Goal: Task Accomplishment & Management: Manage account settings

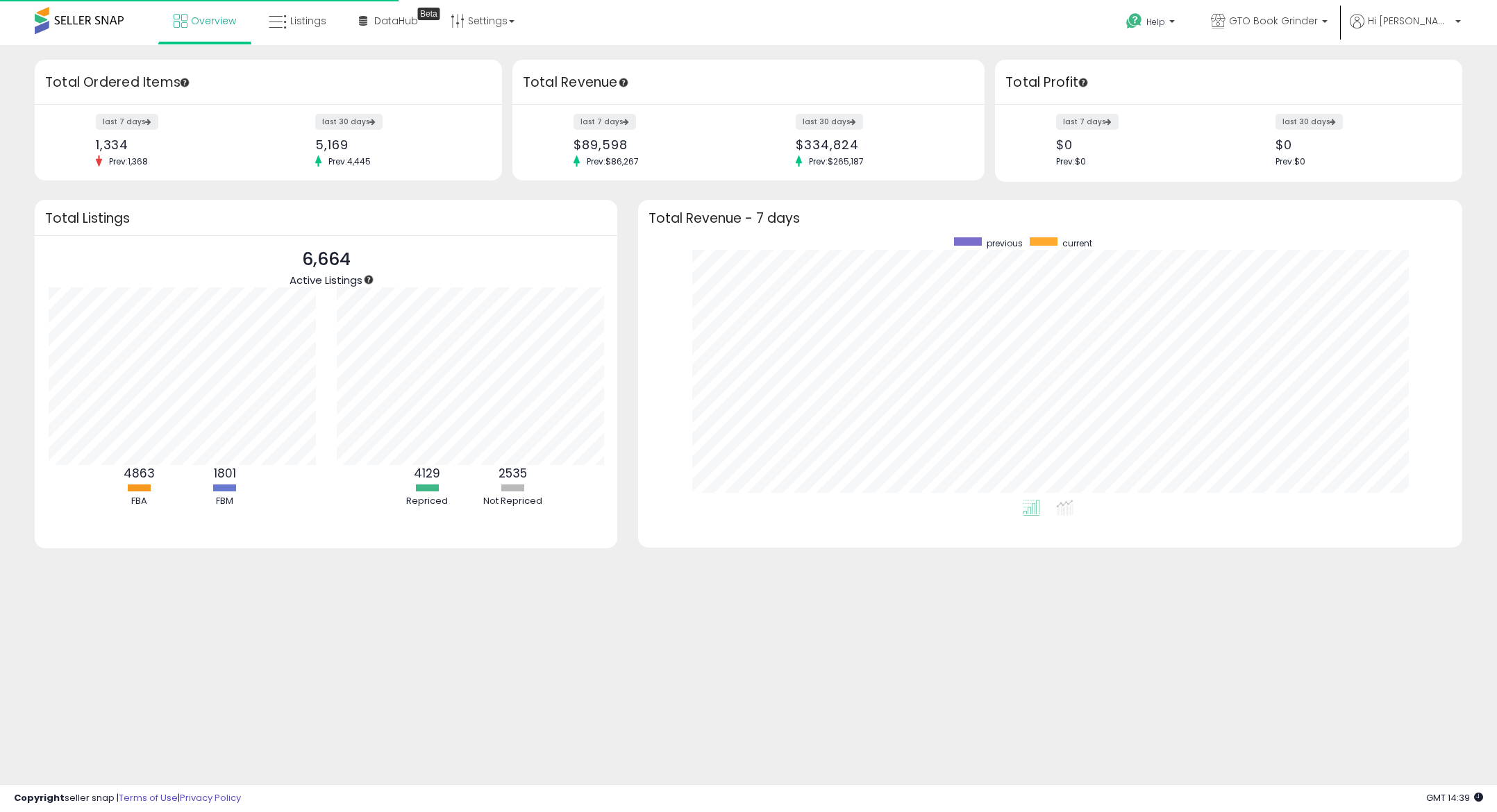
scroll to position [263, 797]
click at [277, 29] on icon at bounding box center [277, 21] width 18 height 18
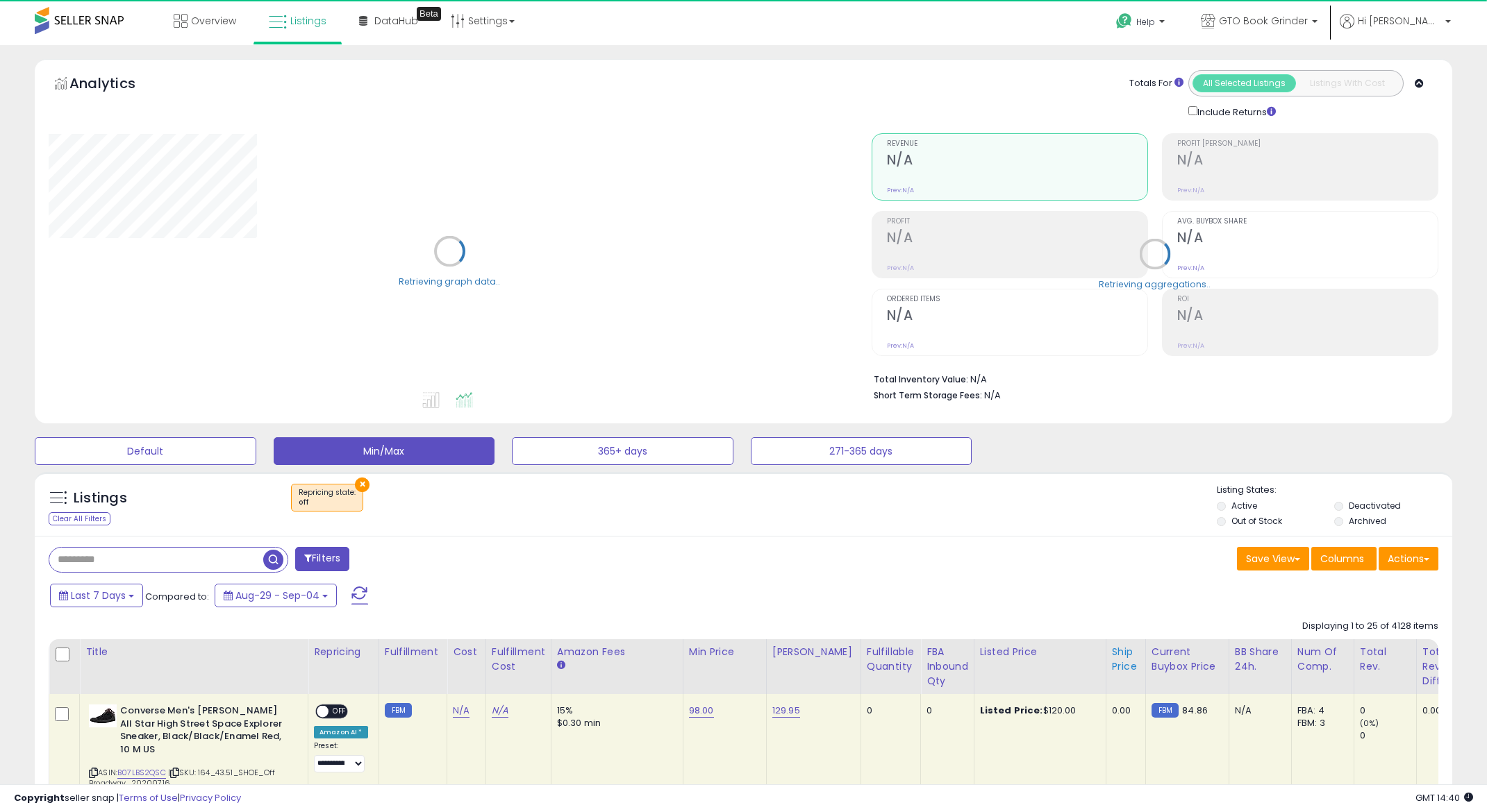
click at [927, 654] on div "FBA inbound Qty" at bounding box center [947, 666] width 41 height 44
